Goal: Book appointment/travel/reservation

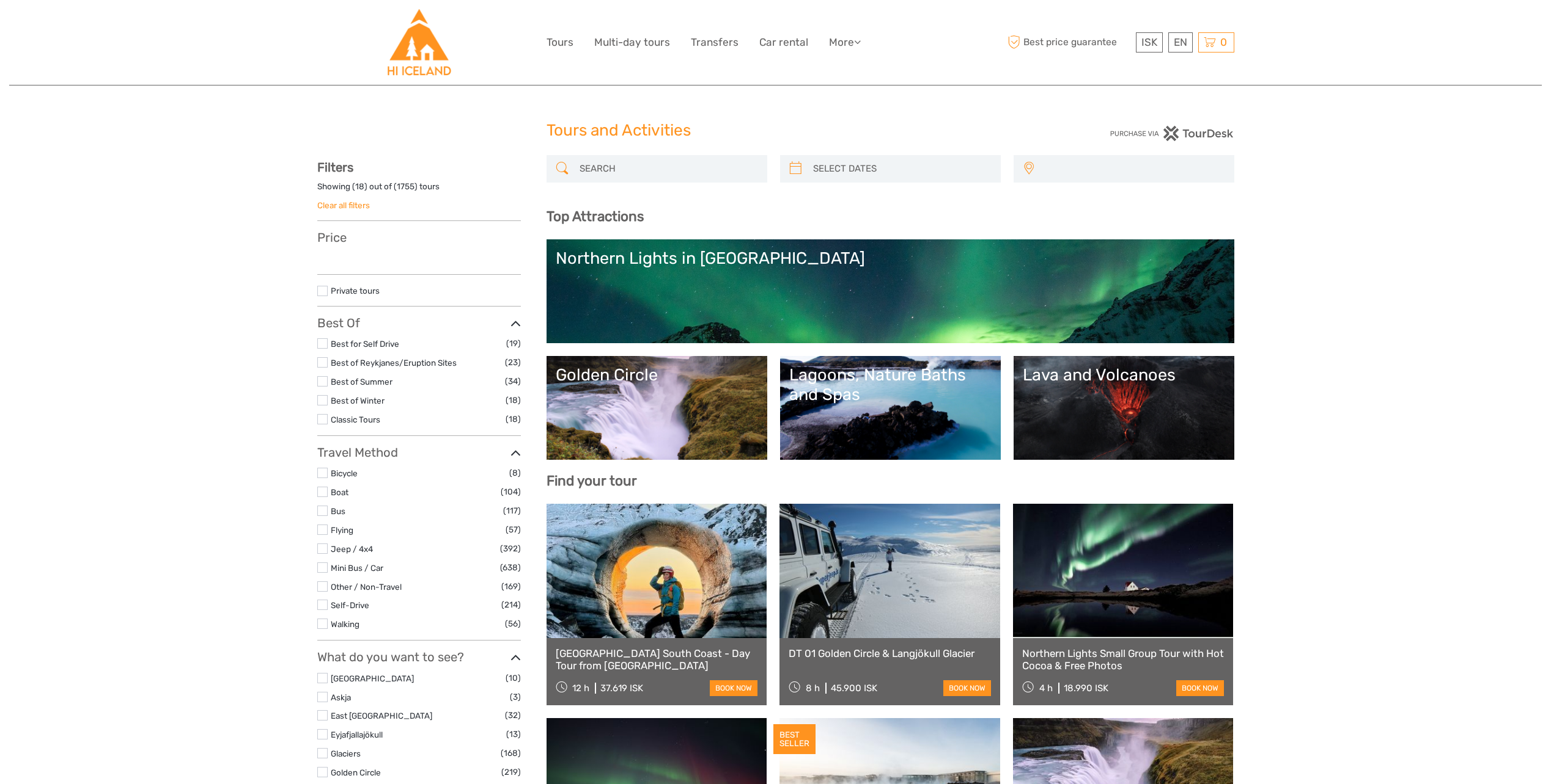
select select
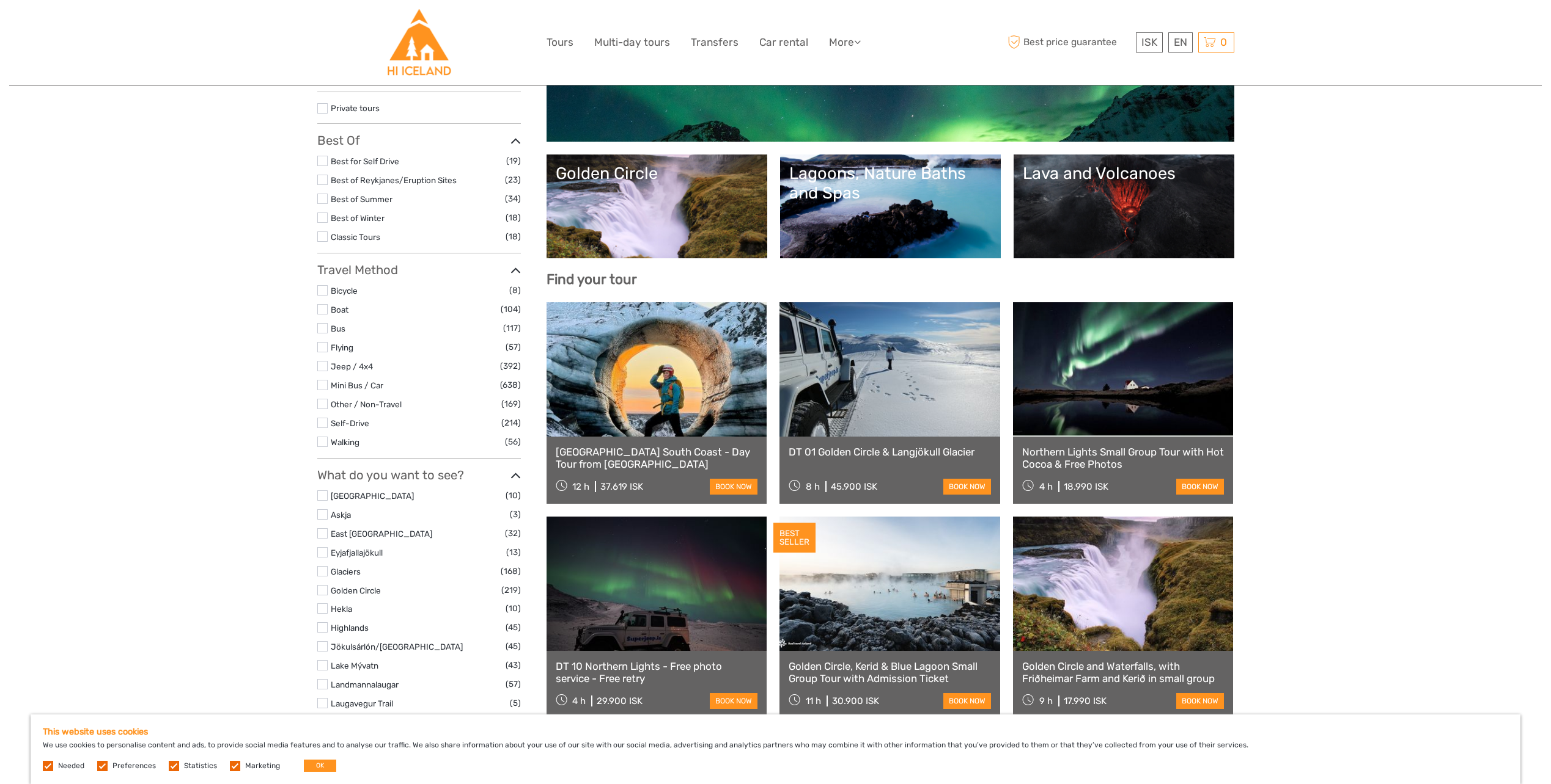
scroll to position [305, 0]
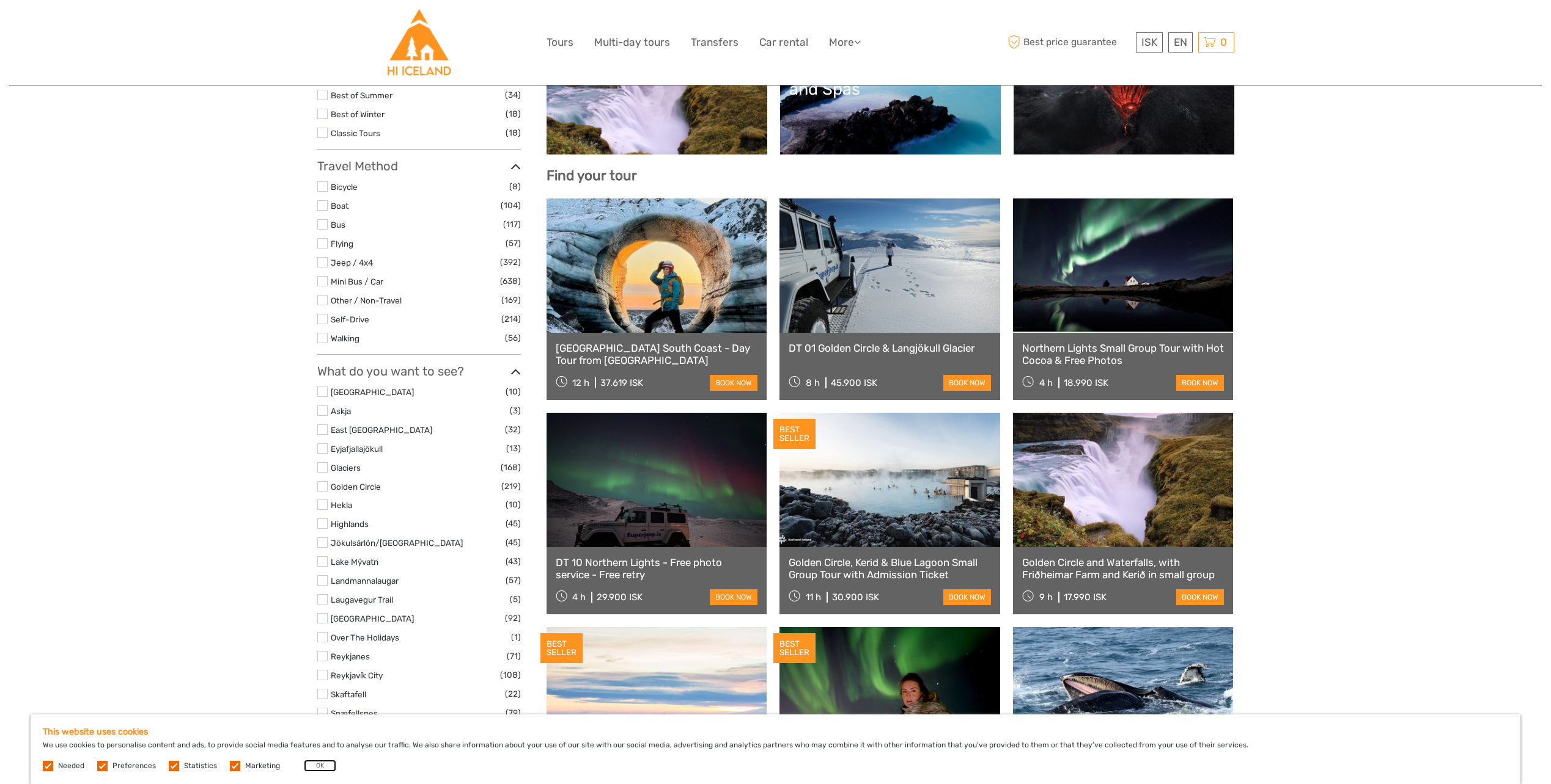
click at [321, 769] on button "OK" at bounding box center [320, 766] width 32 height 12
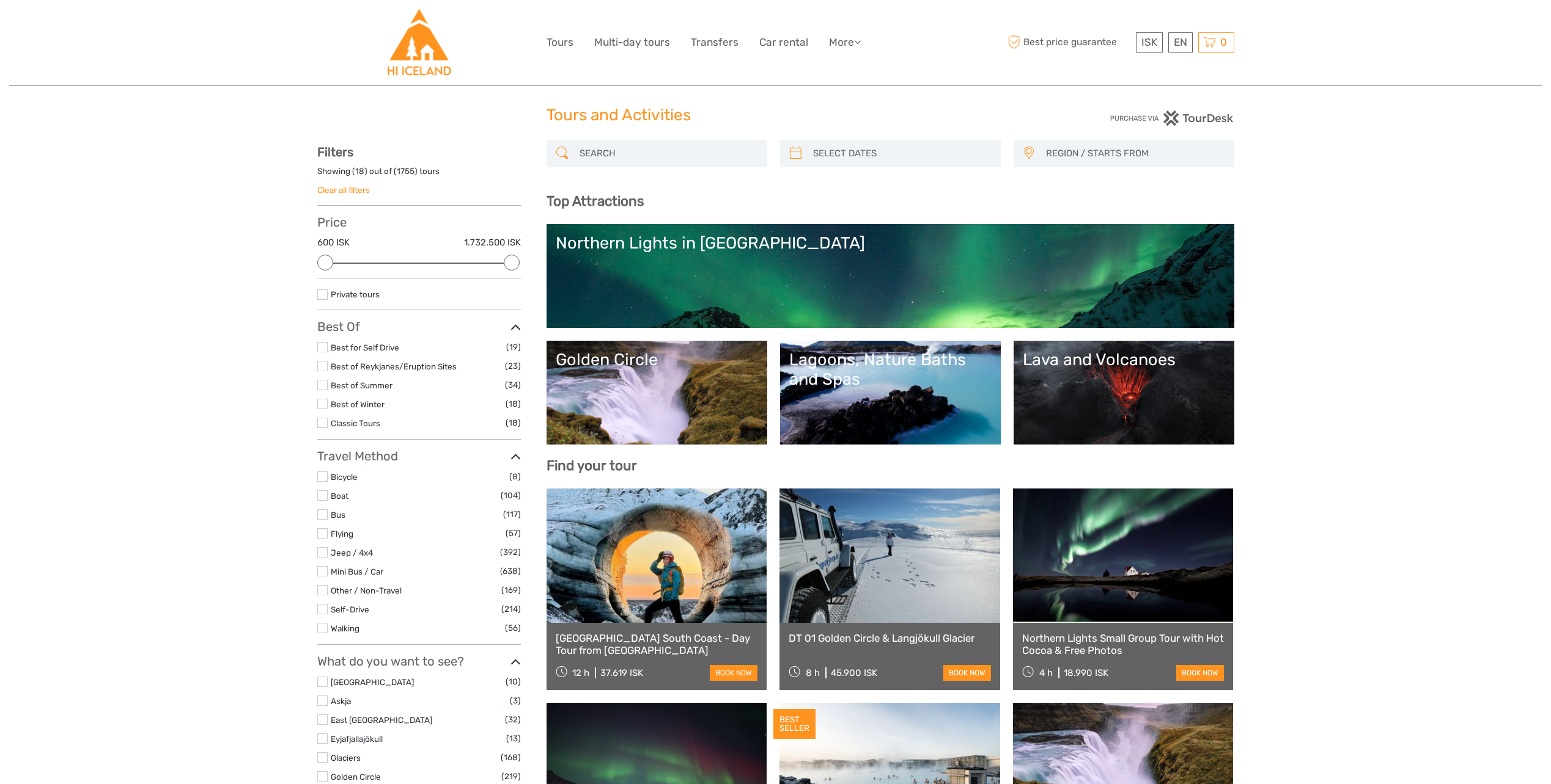
scroll to position [0, 0]
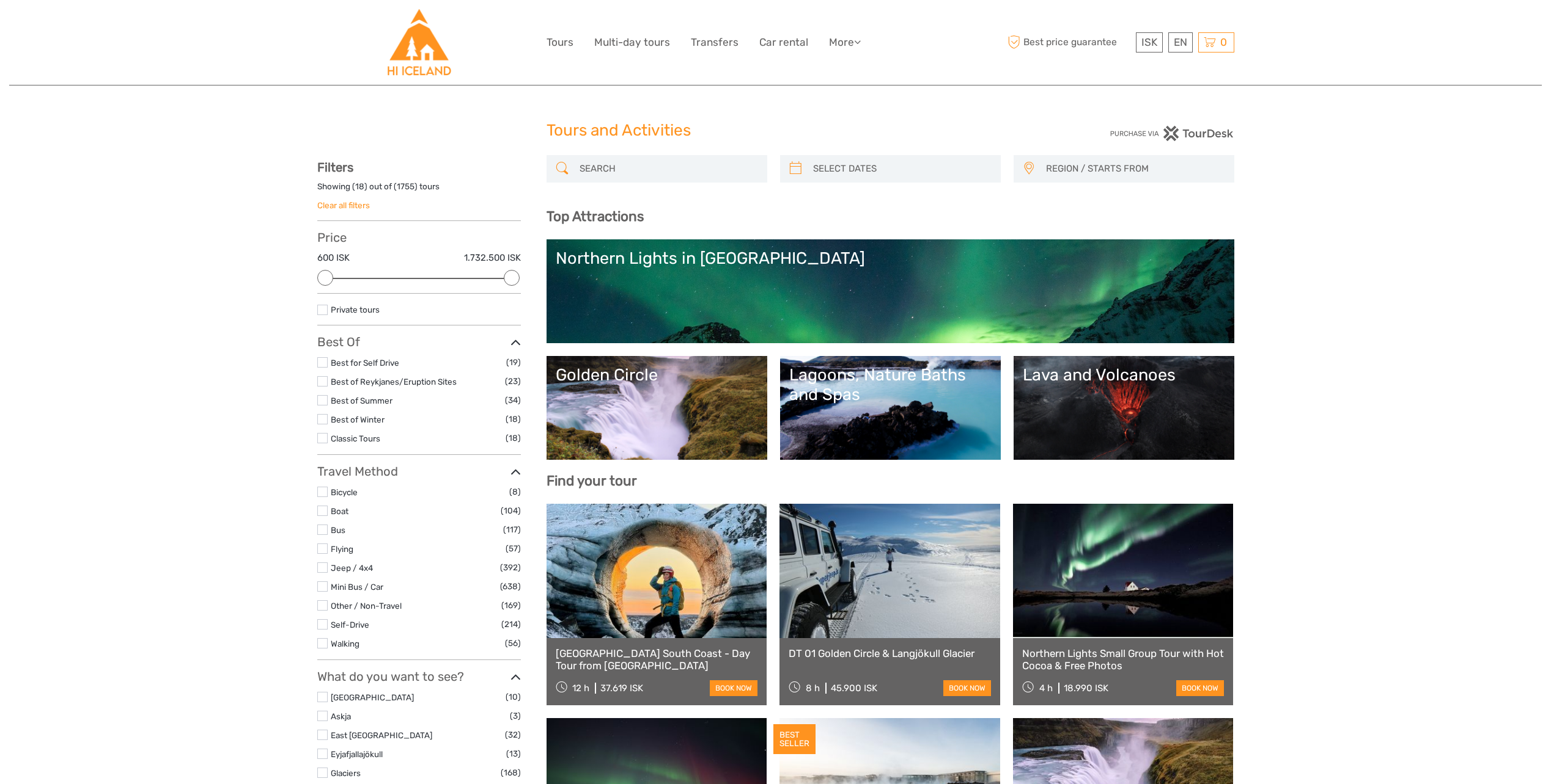
type input "[DATE]"
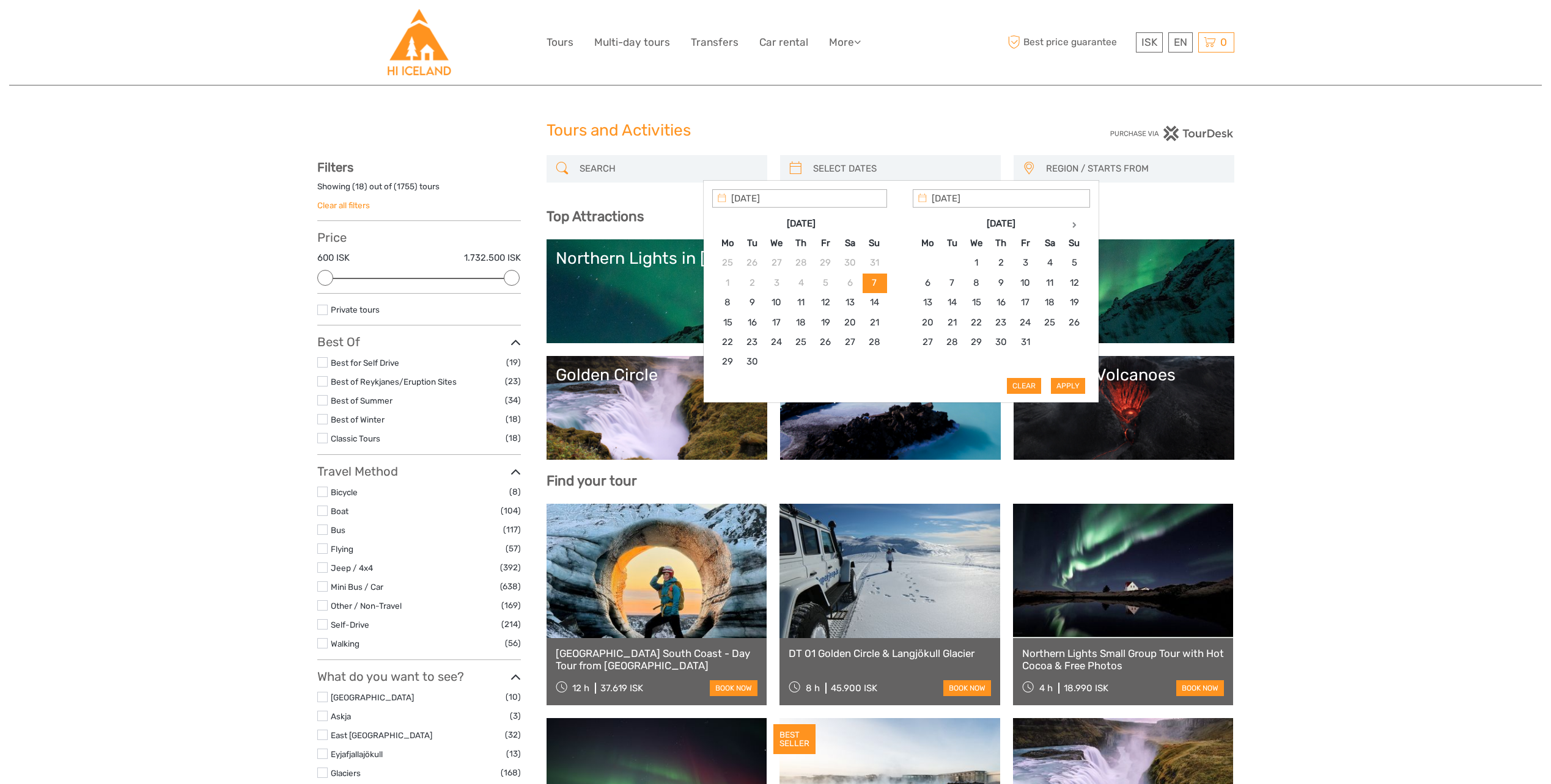
click at [914, 166] on input "search" at bounding box center [901, 169] width 187 height 21
type input "[DATE]"
click at [1072, 383] on button "Apply" at bounding box center [1068, 386] width 34 height 16
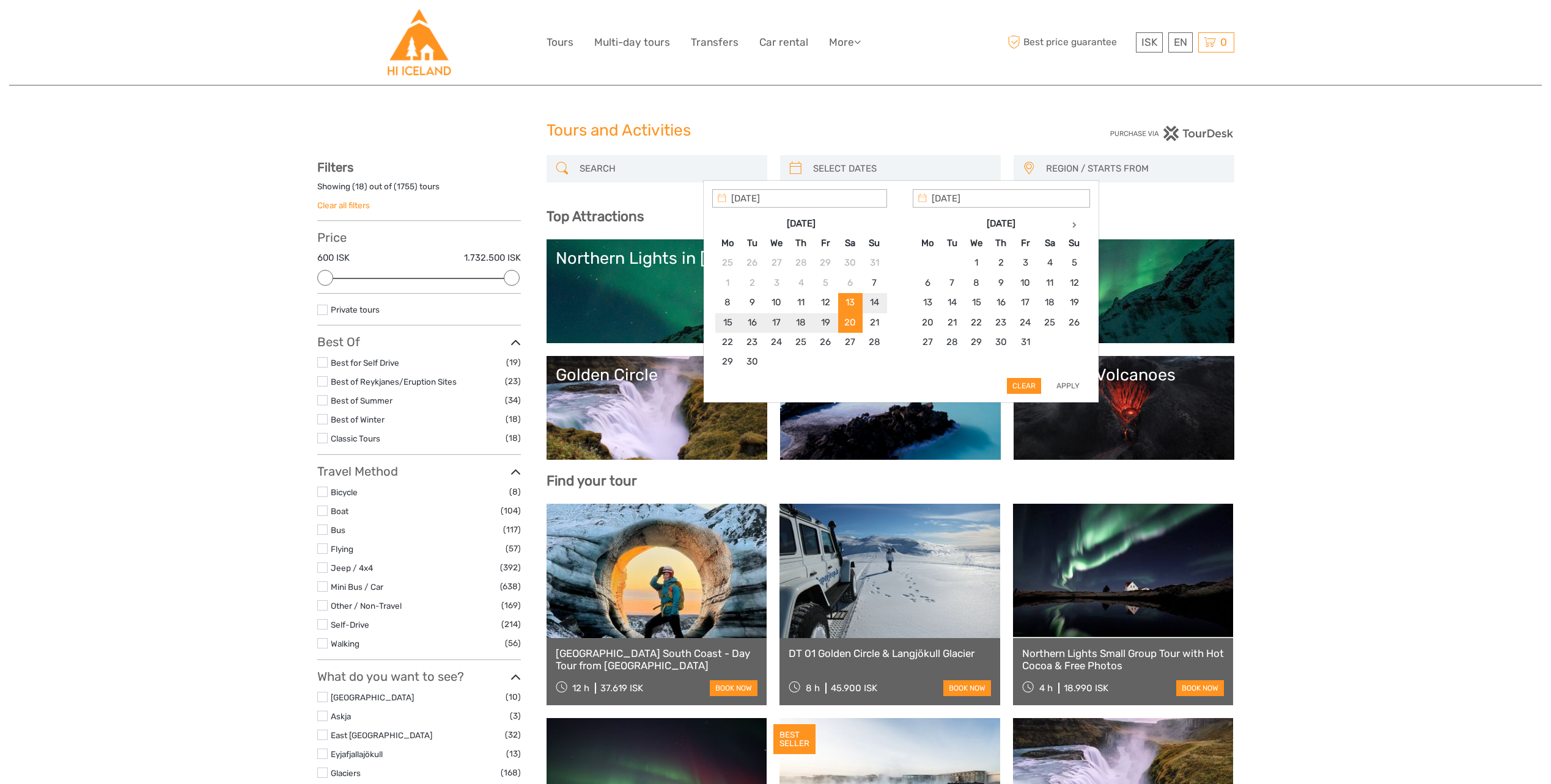
type input "[DATE] - [DATE]"
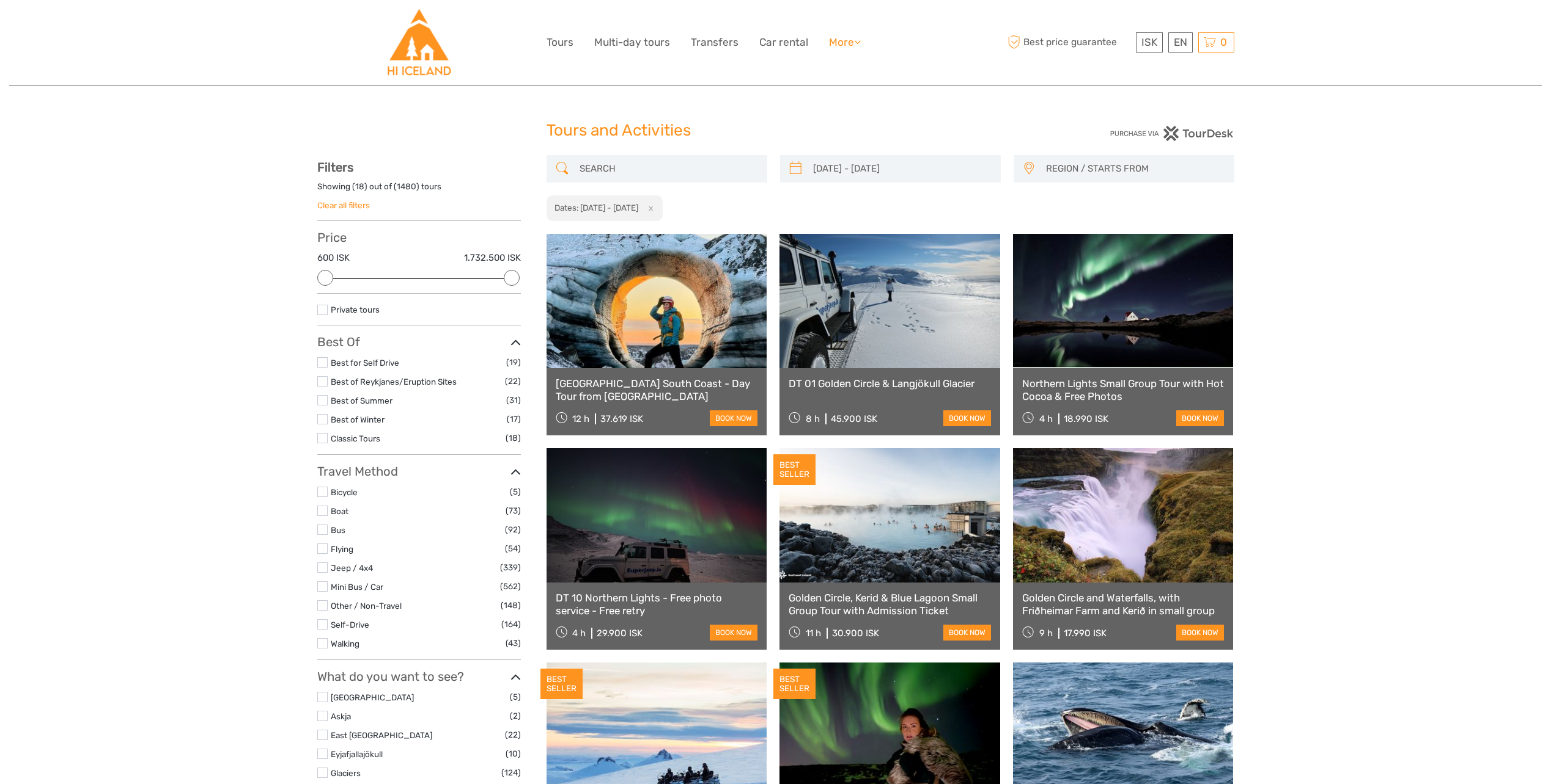
click at [842, 37] on link "More" at bounding box center [844, 42] width 32 height 18
click at [656, 42] on link "Multi-day tours" at bounding box center [632, 42] width 76 height 18
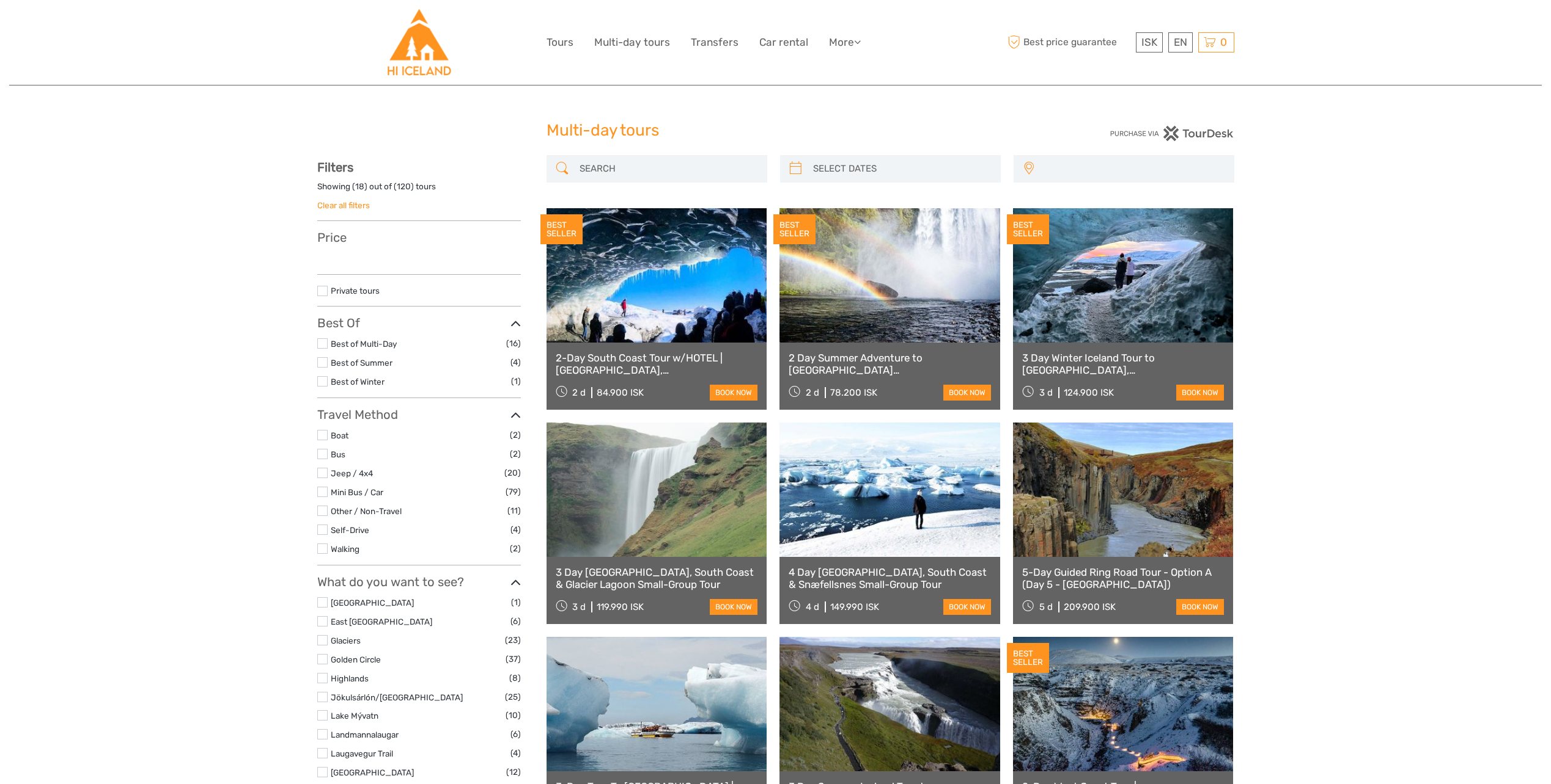
select select
click at [735, 42] on link "Transfers" at bounding box center [715, 42] width 48 height 18
select select
